Goal: Task Accomplishment & Management: Manage account settings

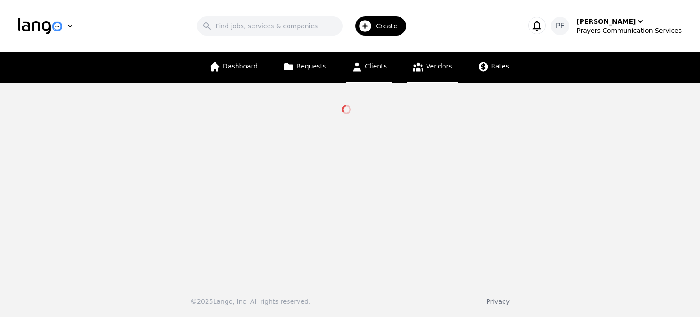
click at [374, 65] on span "Clients" at bounding box center [376, 65] width 22 height 7
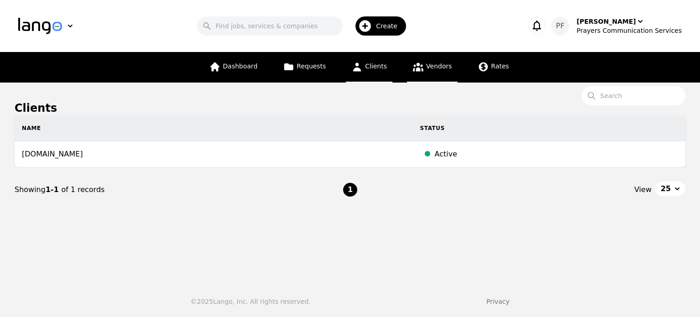
click at [432, 64] on span "Vendors" at bounding box center [439, 65] width 26 height 7
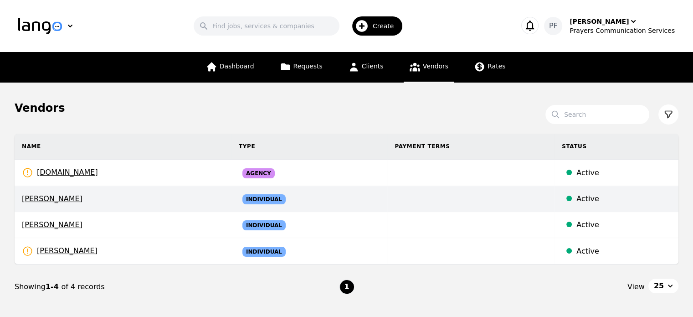
click at [36, 198] on span "[PERSON_NAME]" at bounding box center [123, 198] width 202 height 11
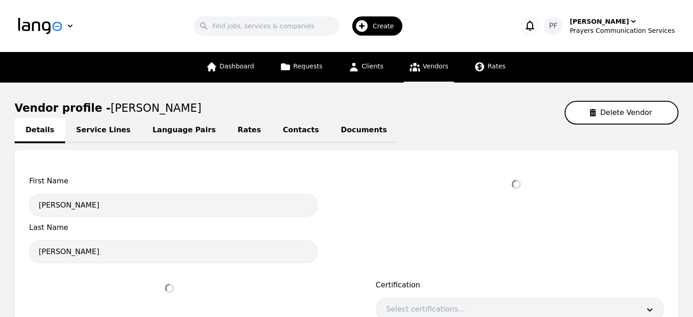
select select "active"
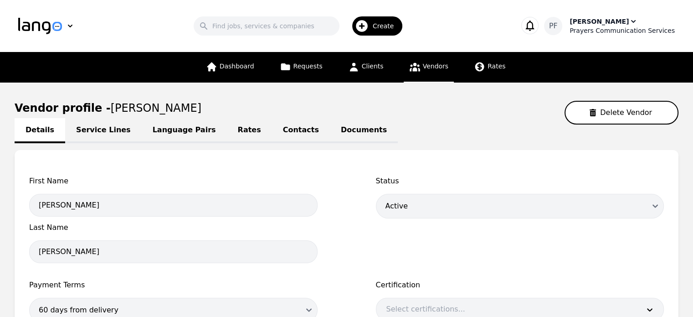
click at [601, 27] on div "Prayers Communication Services" at bounding box center [622, 30] width 105 height 9
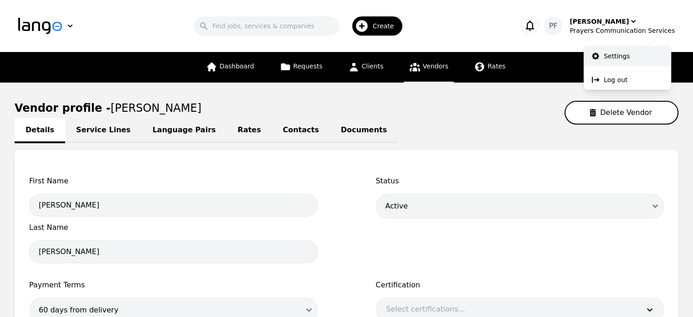
click at [621, 52] on p "Settings" at bounding box center [617, 56] width 26 height 9
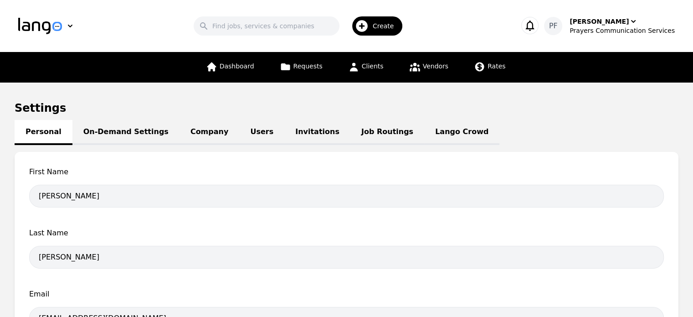
click at [119, 137] on link "On-Demand Settings" at bounding box center [125, 132] width 107 height 25
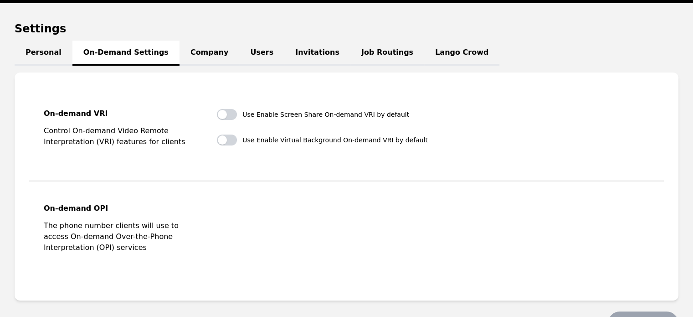
scroll to position [58, 0]
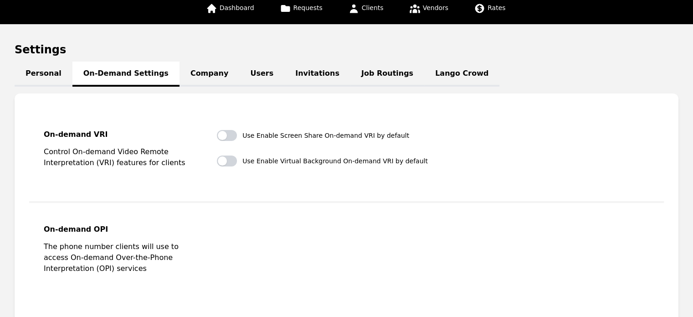
click at [193, 79] on link "Company" at bounding box center [210, 74] width 60 height 25
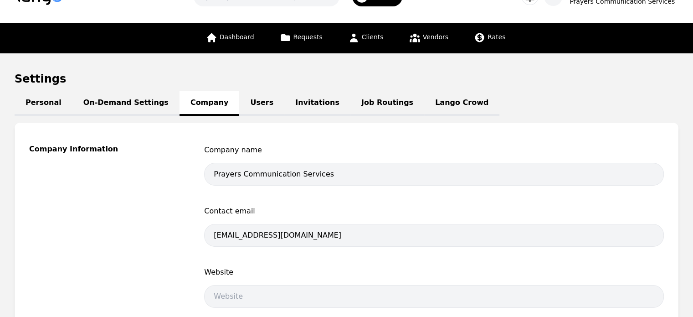
click at [239, 102] on link "Users" at bounding box center [261, 103] width 45 height 25
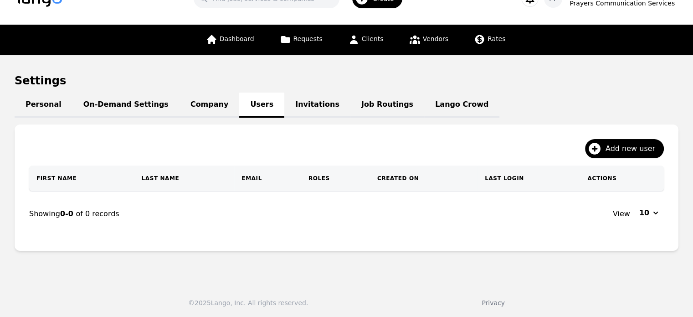
scroll to position [29, 0]
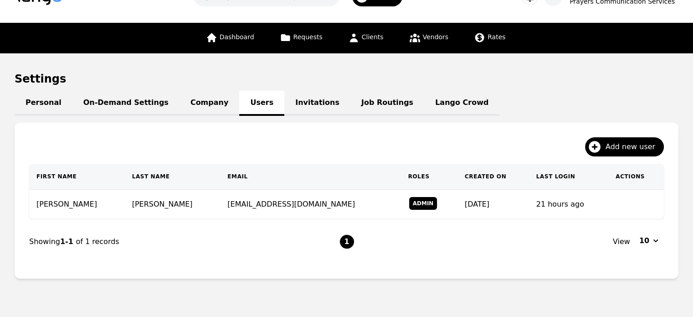
click at [287, 105] on link "Invitations" at bounding box center [317, 103] width 66 height 25
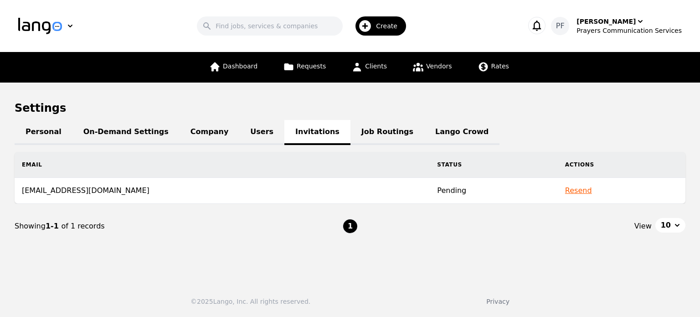
click at [351, 136] on link "Job Routings" at bounding box center [388, 132] width 74 height 25
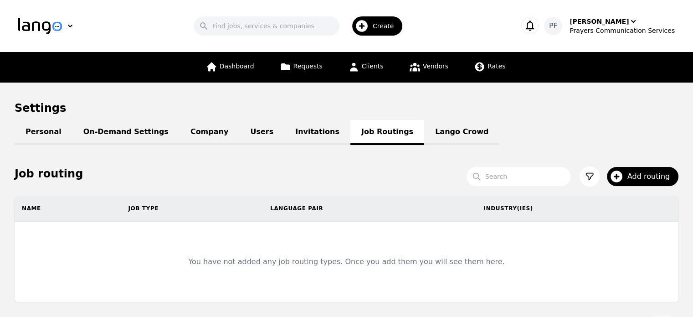
click at [424, 130] on link "Lango Crowd" at bounding box center [461, 132] width 75 height 25
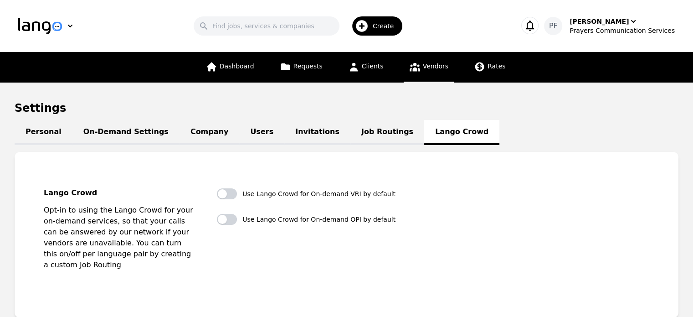
click at [414, 66] on icon at bounding box center [414, 66] width 11 height 11
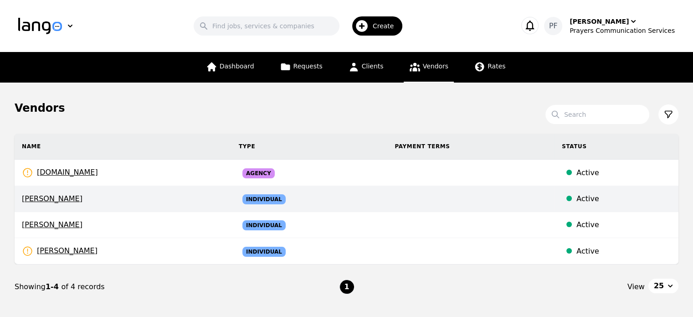
click at [81, 198] on span "[PERSON_NAME]" at bounding box center [123, 198] width 202 height 11
select select "active"
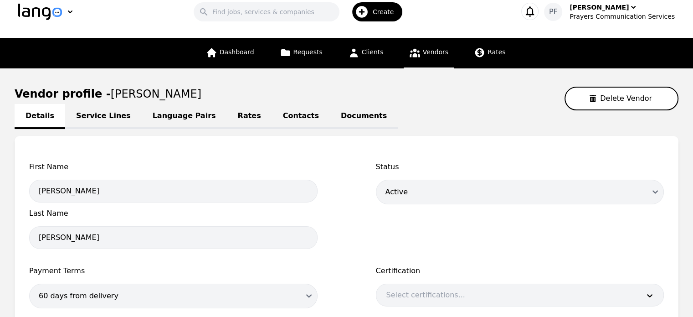
scroll to position [13, 0]
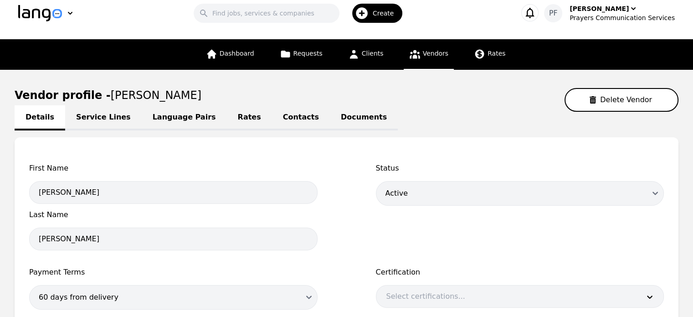
click at [105, 114] on link "Service Lines" at bounding box center [103, 117] width 77 height 25
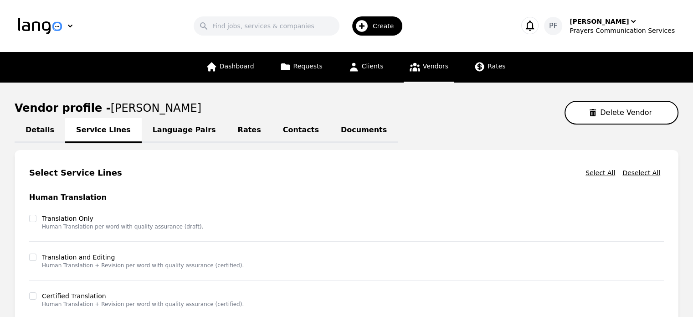
click at [158, 133] on link "Language Pairs" at bounding box center [184, 130] width 85 height 25
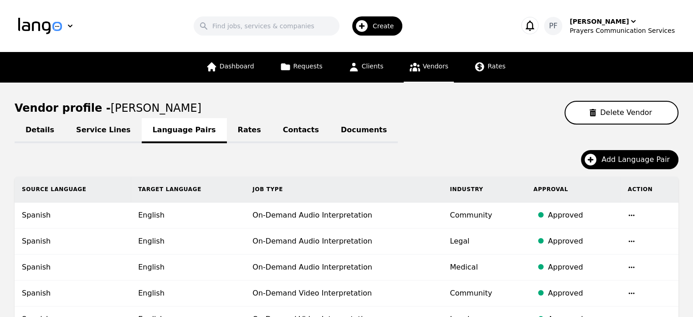
click at [227, 122] on link "Rates" at bounding box center [249, 130] width 45 height 25
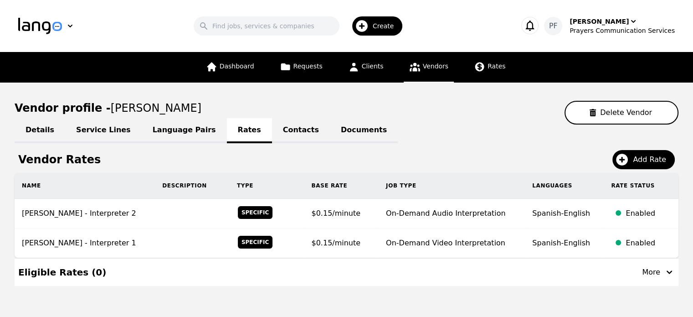
click at [272, 132] on link "Contacts" at bounding box center [301, 130] width 58 height 25
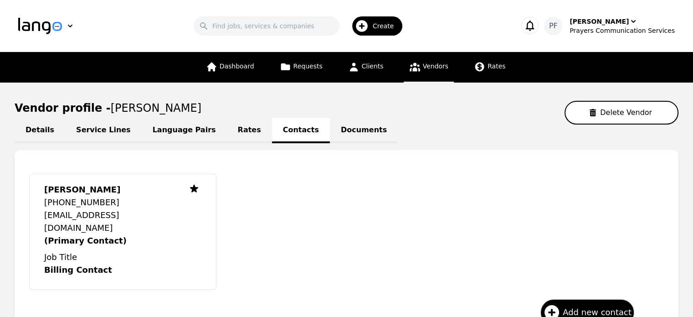
click at [332, 129] on link "Documents" at bounding box center [364, 130] width 68 height 25
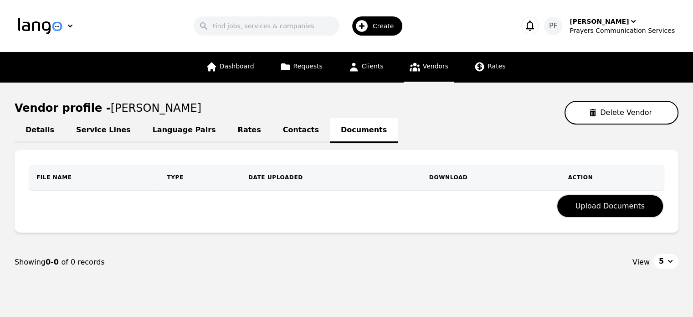
scroll to position [26, 0]
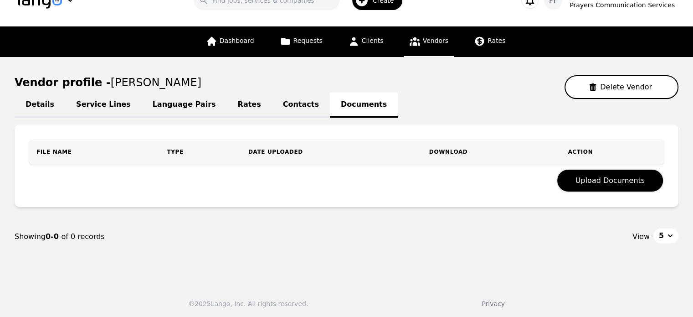
click at [48, 102] on link "Details" at bounding box center [40, 105] width 51 height 25
select select "active"
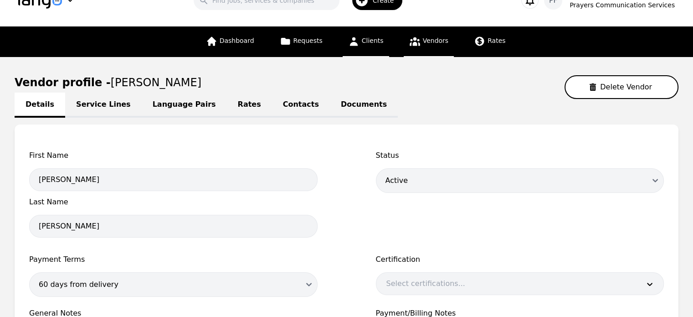
click at [378, 38] on span "Clients" at bounding box center [373, 40] width 22 height 7
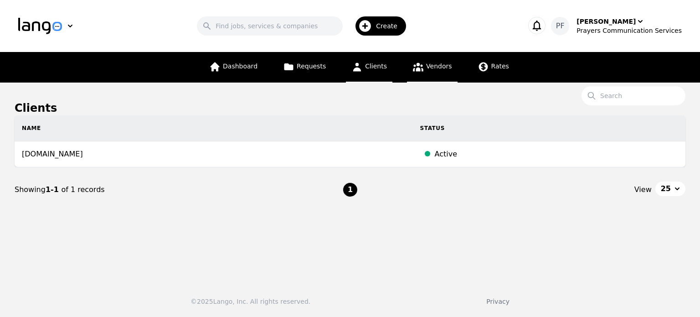
click at [426, 69] on span "Vendors" at bounding box center [439, 65] width 26 height 7
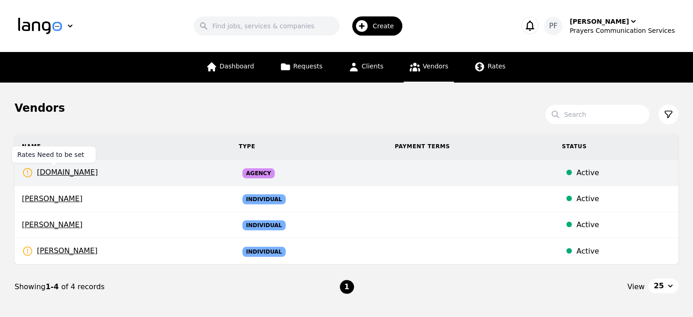
click at [61, 173] on span "[DOMAIN_NAME]" at bounding box center [60, 172] width 76 height 11
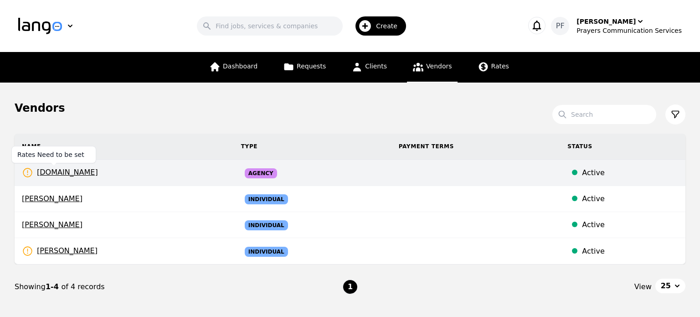
select select "active"
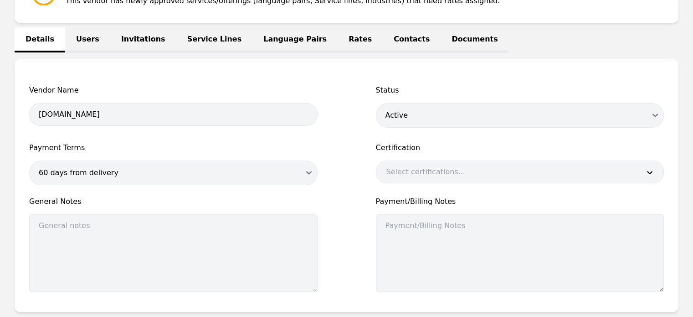
scroll to position [171, 0]
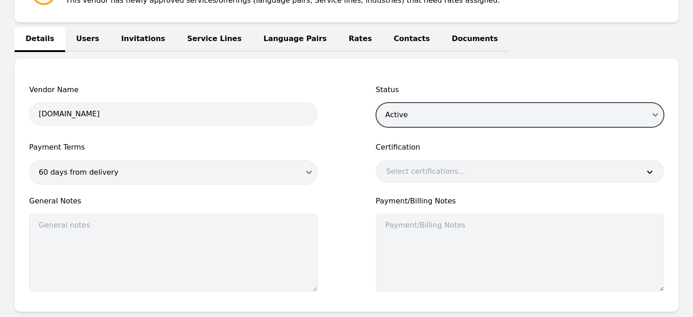
click at [418, 117] on select "Draft Active Disabled" at bounding box center [520, 115] width 289 height 25
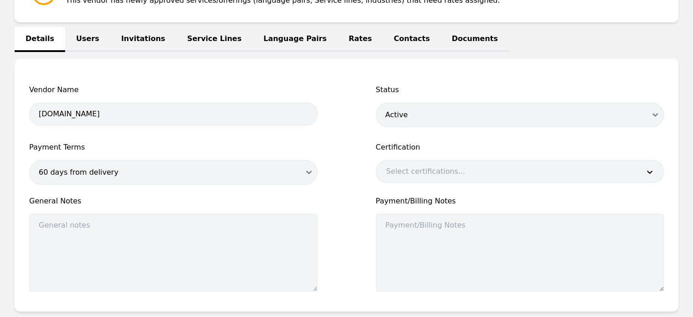
click at [394, 169] on div at bounding box center [507, 171] width 260 height 22
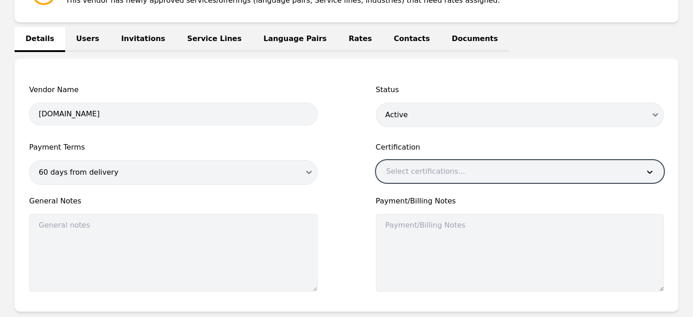
click at [394, 169] on div at bounding box center [507, 171] width 260 height 22
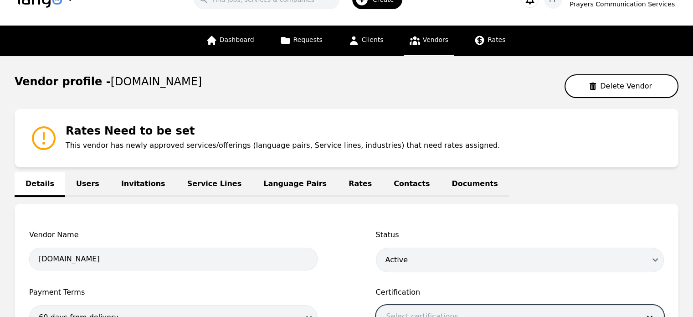
scroll to position [26, 0]
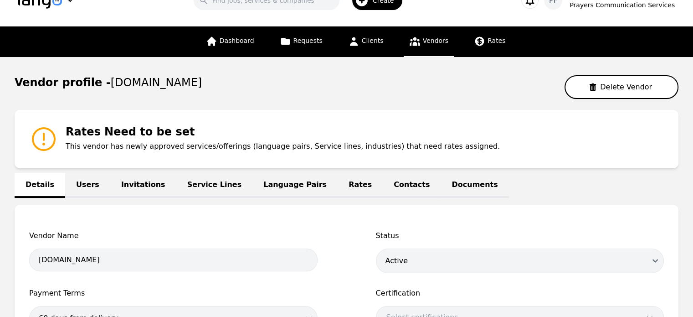
click at [77, 176] on link "Users" at bounding box center [87, 185] width 45 height 25
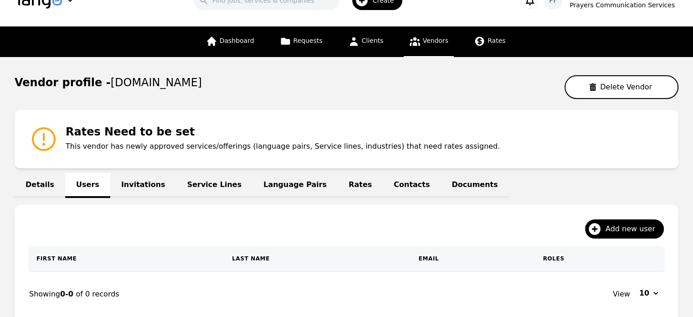
scroll to position [105, 0]
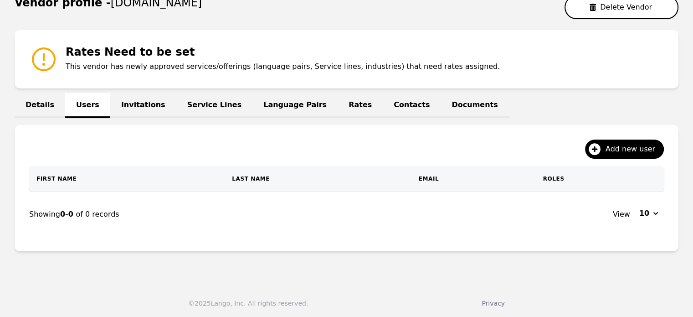
click at [140, 110] on link "Invitations" at bounding box center [143, 105] width 66 height 25
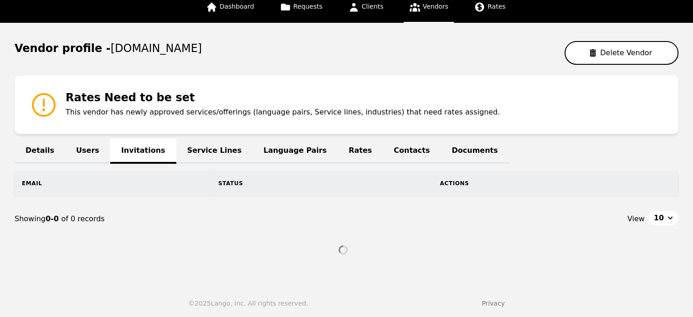
scroll to position [42, 0]
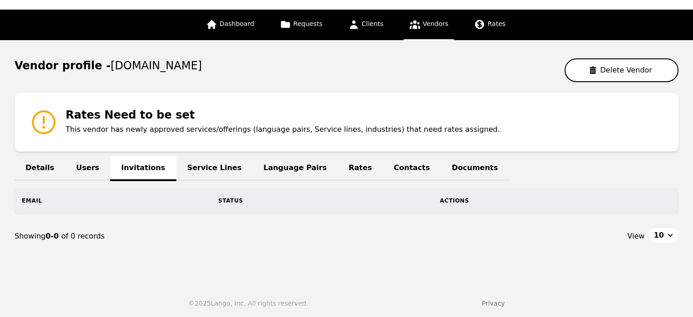
click at [195, 164] on link "Service Lines" at bounding box center [214, 168] width 77 height 25
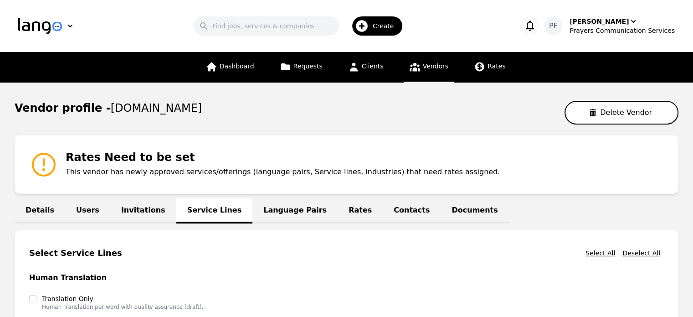
click at [253, 218] on link "Language Pairs" at bounding box center [295, 210] width 85 height 25
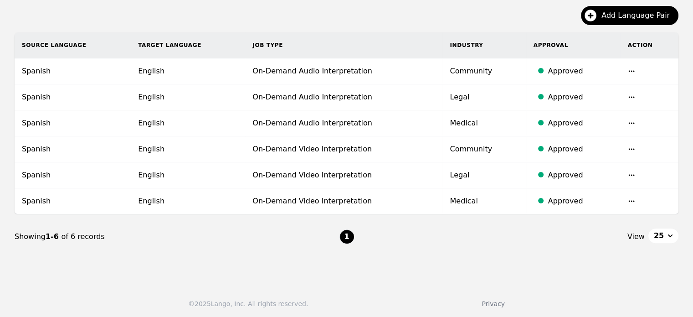
scroll to position [43, 0]
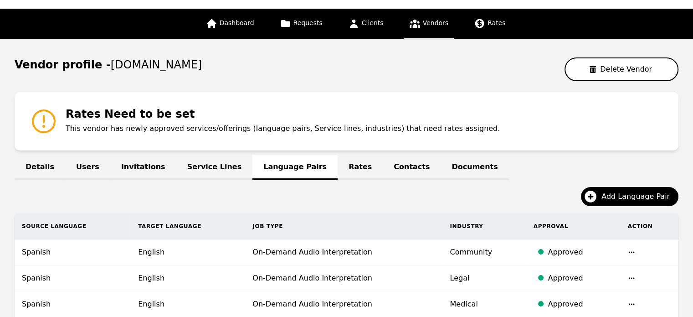
click at [338, 171] on link "Rates" at bounding box center [360, 167] width 45 height 25
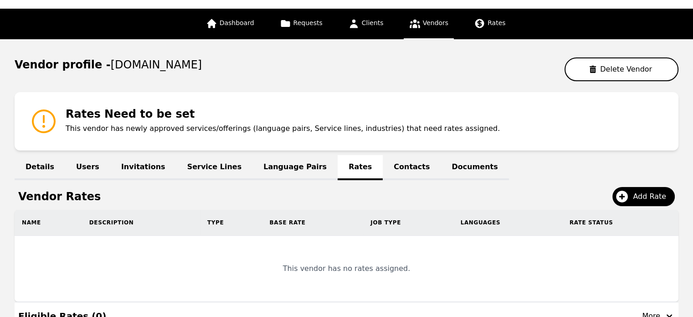
click at [383, 167] on link "Contacts" at bounding box center [412, 167] width 58 height 25
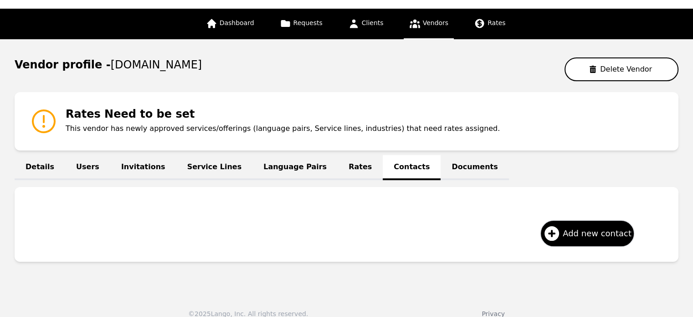
click at [441, 167] on link "Documents" at bounding box center [475, 167] width 68 height 25
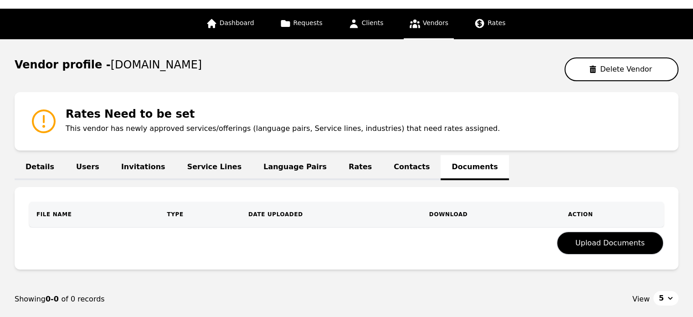
click at [383, 161] on link "Contacts" at bounding box center [412, 167] width 58 height 25
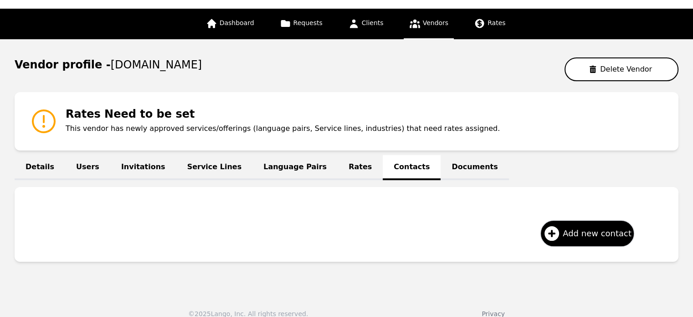
click at [26, 161] on link "Details" at bounding box center [40, 167] width 51 height 25
select select "active"
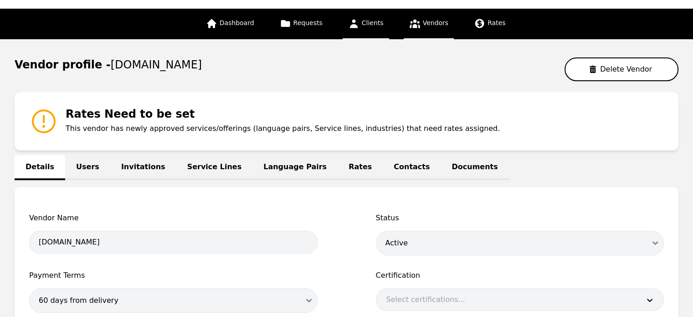
click at [386, 31] on link "Clients" at bounding box center [366, 24] width 47 height 31
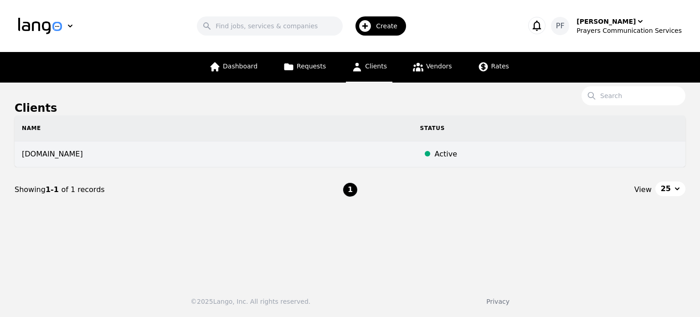
click at [125, 155] on td "[DOMAIN_NAME]" at bounding box center [214, 154] width 398 height 26
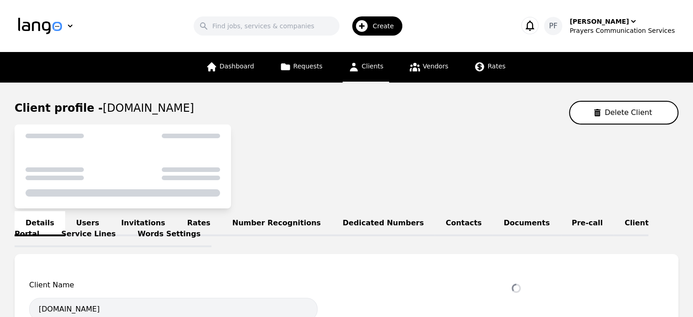
select select "active"
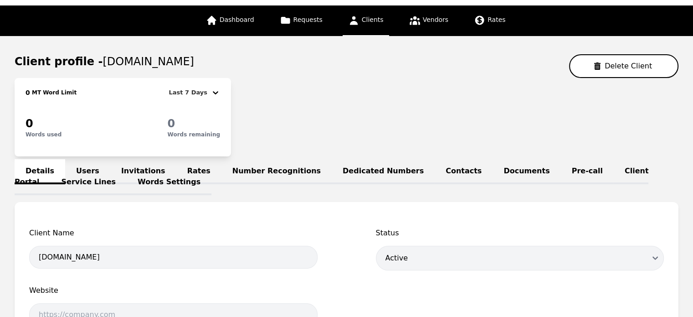
scroll to position [47, 0]
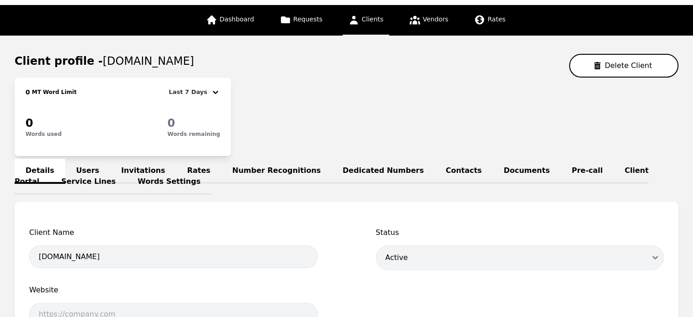
click at [561, 169] on link "Pre-call" at bounding box center [587, 171] width 53 height 25
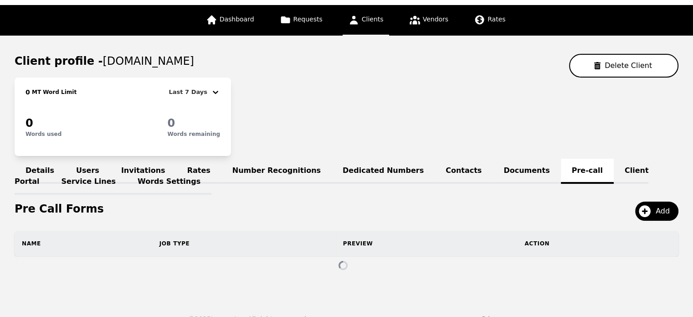
scroll to position [46, 0]
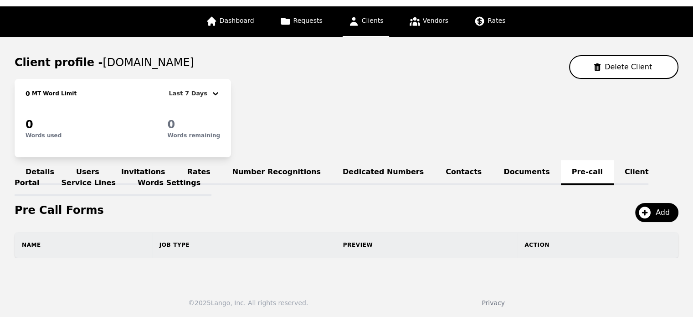
click at [661, 222] on div "Pre Call Forms Add Name Job Type Preview Action" at bounding box center [347, 230] width 664 height 55
click at [660, 217] on span "Add" at bounding box center [666, 212] width 21 height 11
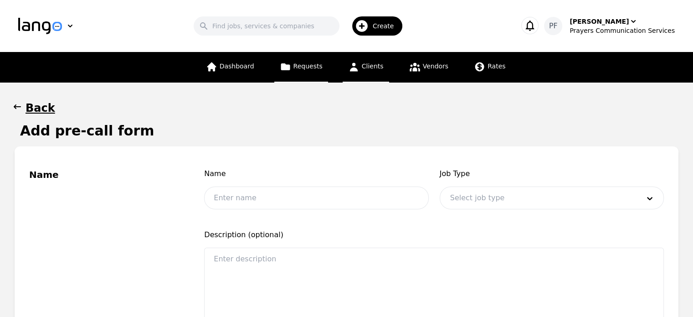
click at [315, 68] on span "Requests" at bounding box center [308, 65] width 29 height 7
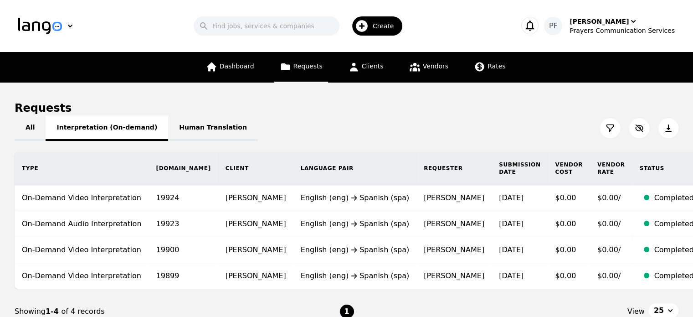
click at [131, 124] on button "Interpretation (On-demand)" at bounding box center [107, 128] width 123 height 26
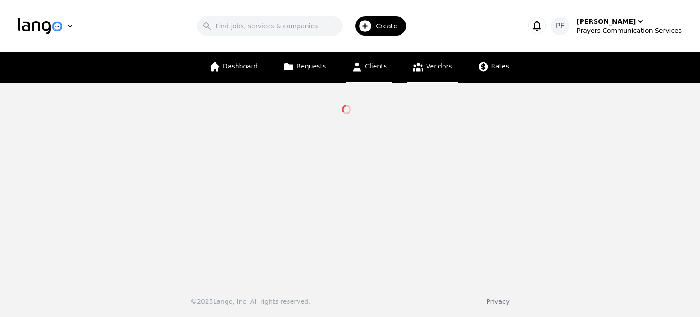
click at [384, 59] on link "Clients" at bounding box center [369, 67] width 47 height 31
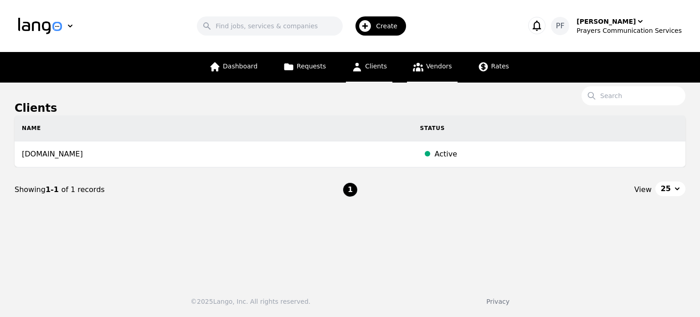
click at [432, 77] on link "Vendors" at bounding box center [432, 67] width 50 height 31
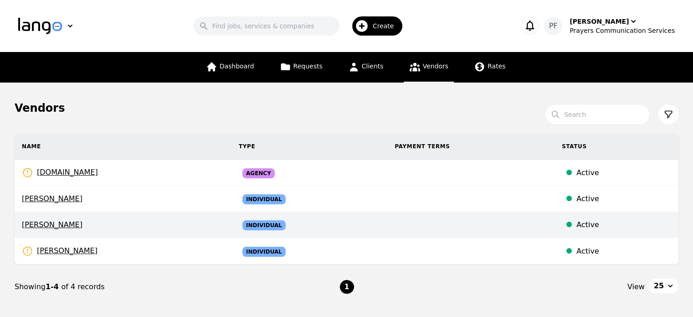
click at [110, 221] on span "[PERSON_NAME]" at bounding box center [123, 224] width 202 height 11
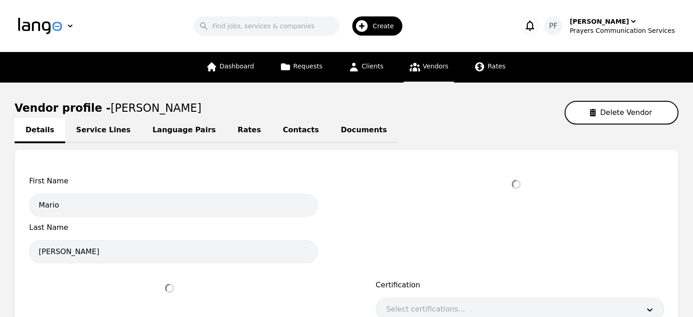
select select "active"
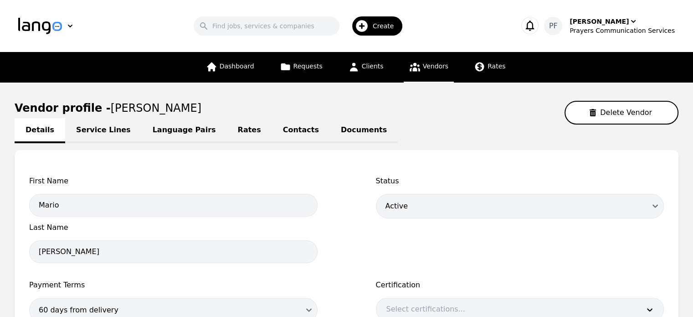
click at [115, 131] on link "Service Lines" at bounding box center [103, 130] width 77 height 25
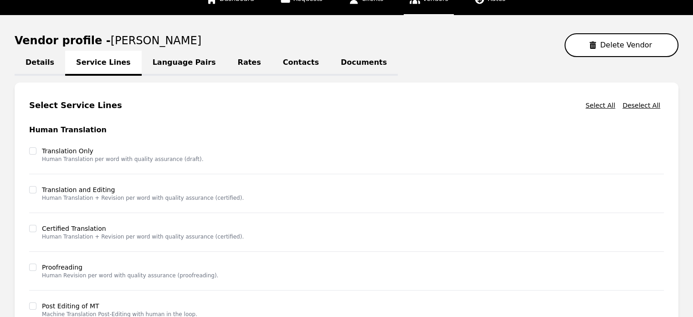
scroll to position [21, 0]
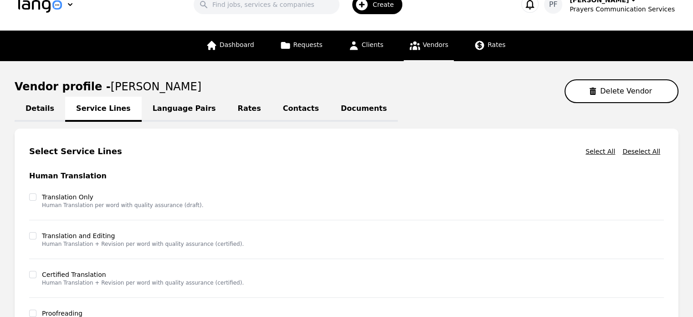
click at [176, 98] on link "Language Pairs" at bounding box center [184, 109] width 85 height 25
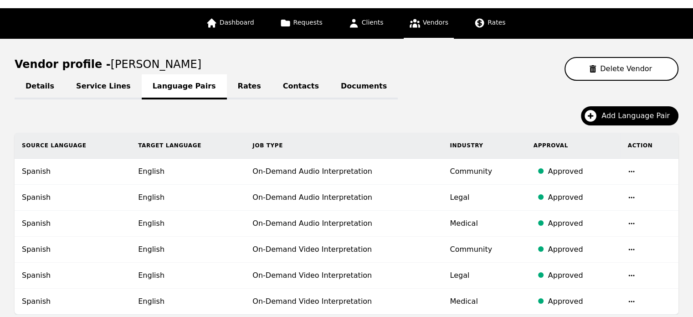
scroll to position [17, 0]
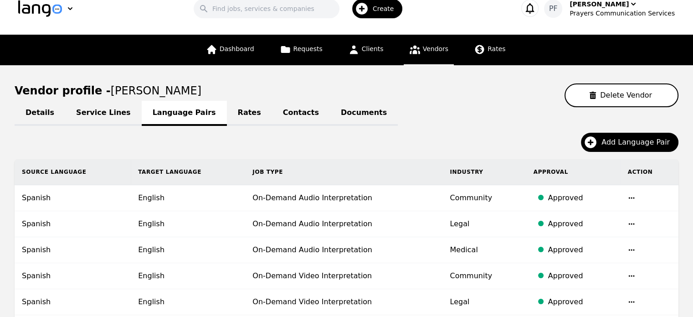
click at [227, 113] on link "Rates" at bounding box center [249, 113] width 45 height 25
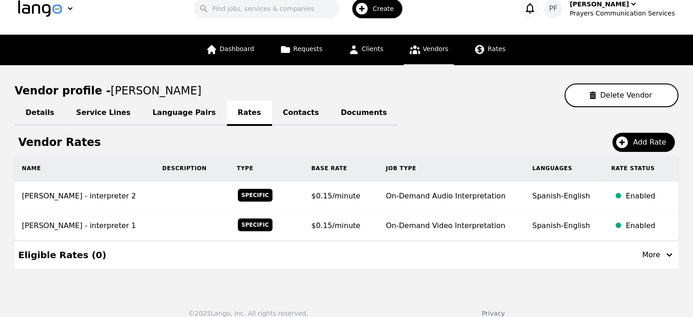
scroll to position [27, 0]
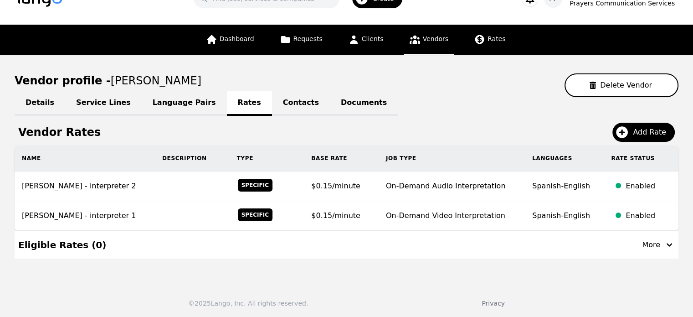
click at [272, 105] on link "Contacts" at bounding box center [301, 103] width 58 height 25
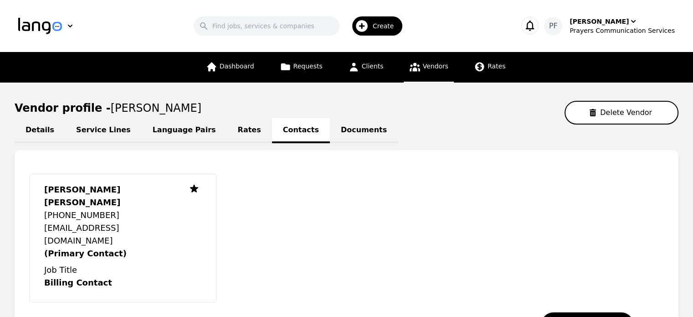
click at [330, 131] on link "Documents" at bounding box center [364, 130] width 68 height 25
